Goal: Information Seeking & Learning: Learn about a topic

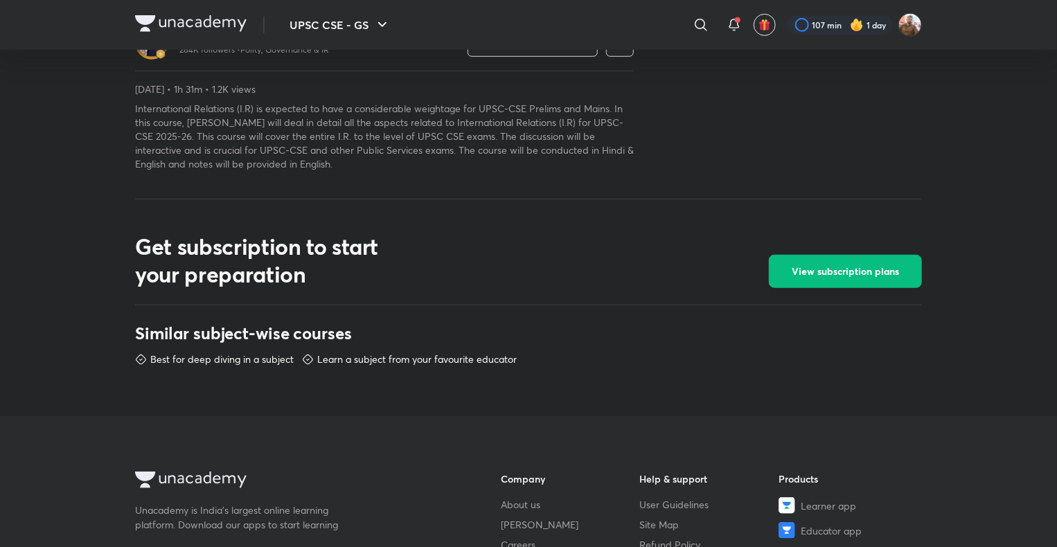
scroll to position [479, 0]
